Goal: Task Accomplishment & Management: Use online tool/utility

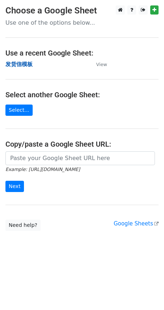
click at [26, 61] on strong "发货信模板" at bounding box center [18, 64] width 27 height 7
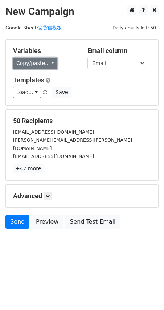
click at [32, 64] on link "Copy/paste..." at bounding box center [35, 63] width 44 height 11
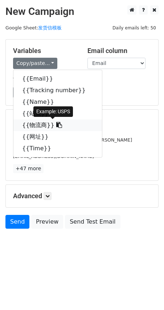
click at [36, 128] on link "{{物流商}}" at bounding box center [57, 125] width 88 height 12
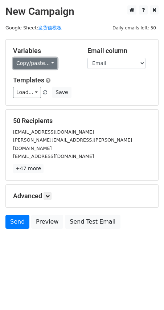
click at [31, 64] on link "Copy/paste..." at bounding box center [35, 63] width 44 height 11
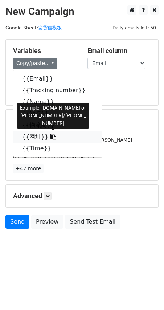
click at [31, 137] on link "{{网址}}" at bounding box center [57, 137] width 88 height 12
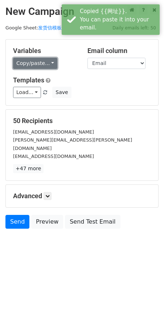
click at [19, 64] on link "Copy/paste..." at bounding box center [35, 63] width 44 height 11
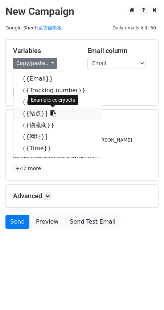
click at [35, 115] on link "{{站点}}" at bounding box center [57, 114] width 88 height 12
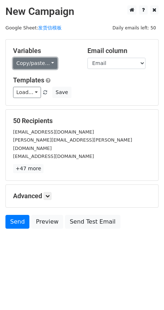
click at [36, 64] on link "Copy/paste..." at bounding box center [35, 63] width 44 height 11
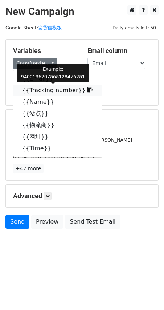
click at [45, 89] on link "{{Tracking number}}" at bounding box center [57, 90] width 88 height 12
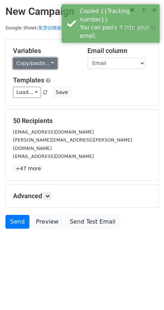
click at [33, 67] on link "Copy/paste..." at bounding box center [35, 63] width 44 height 11
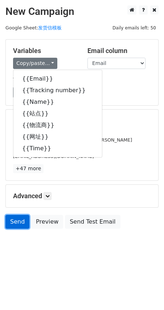
click at [23, 218] on link "Send" at bounding box center [17, 222] width 24 height 14
